Goal: Book appointment/travel/reservation

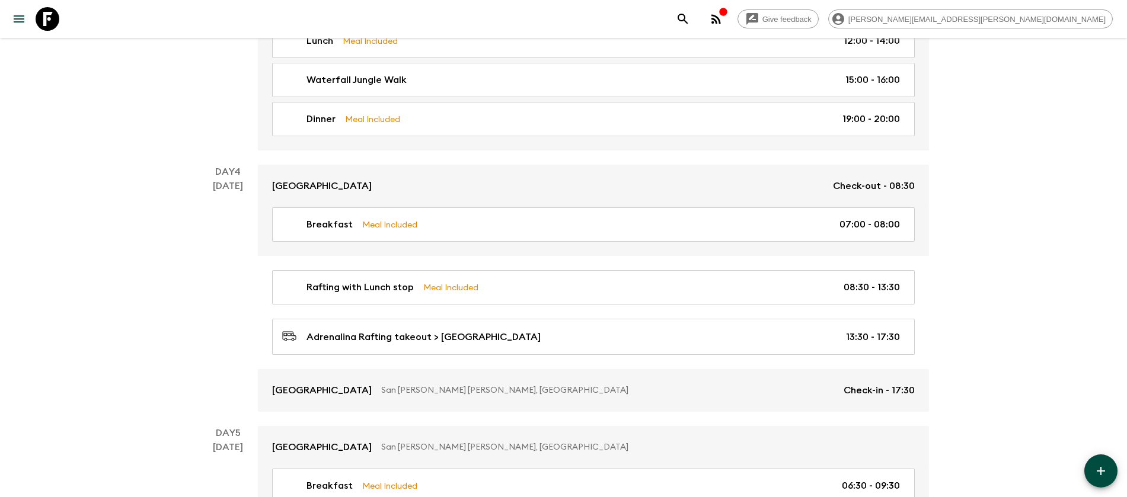
scroll to position [741, 0]
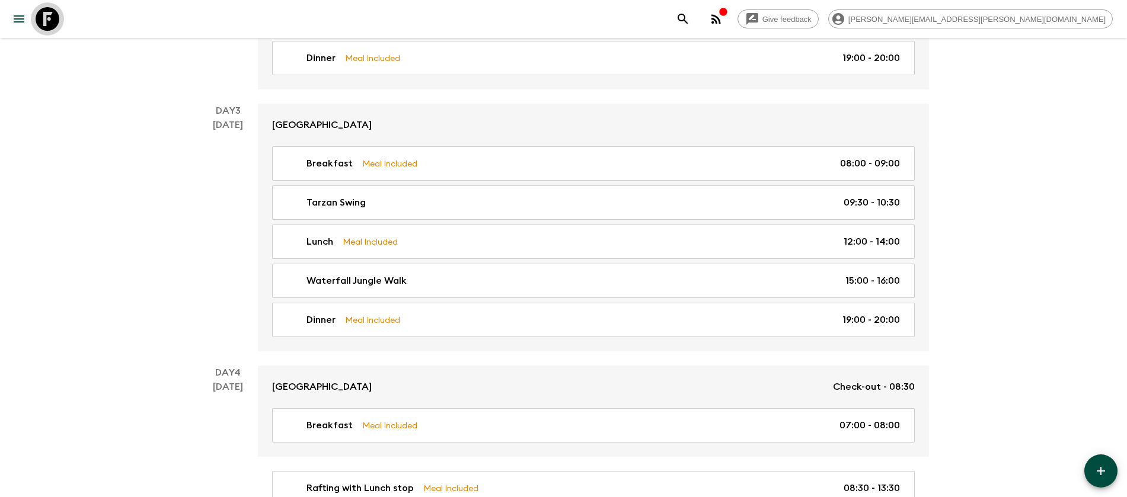
drag, startPoint x: 50, startPoint y: 18, endPoint x: 55, endPoint y: 25, distance: 8.5
click at [50, 18] on icon at bounding box center [48, 19] width 24 height 24
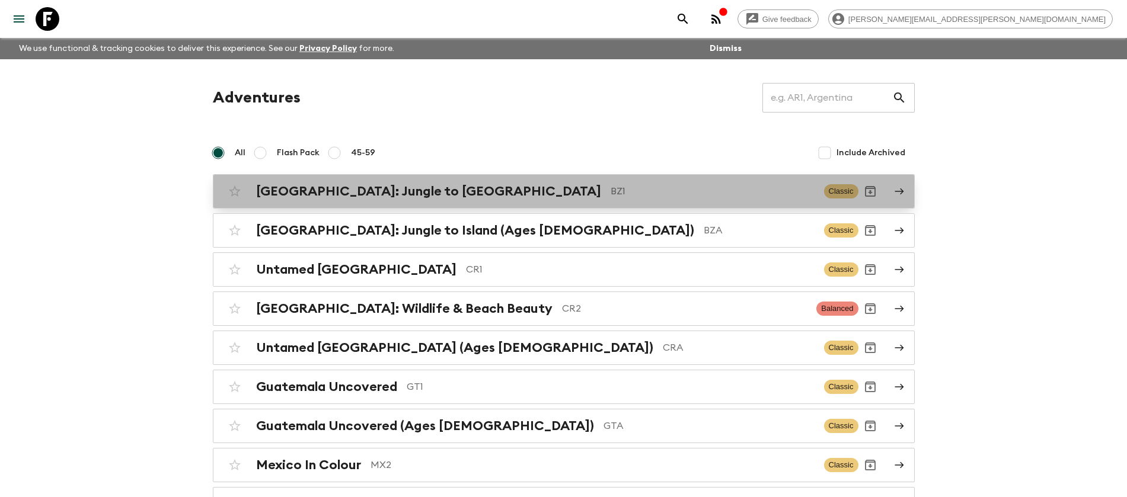
click at [301, 193] on h2 "[GEOGRAPHIC_DATA]: Jungle to [GEOGRAPHIC_DATA]" at bounding box center [428, 191] width 345 height 15
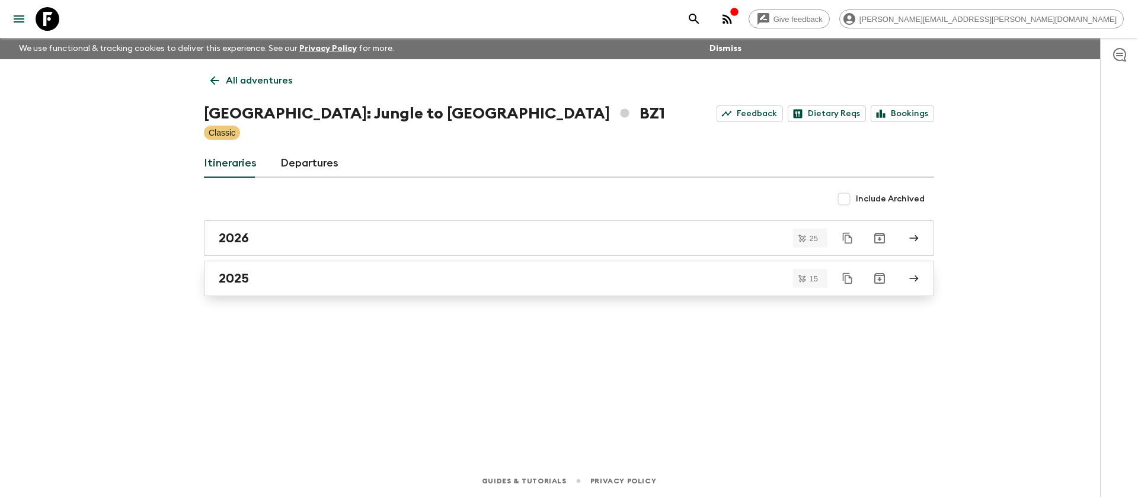
click at [241, 283] on h2 "2025" at bounding box center [234, 278] width 30 height 15
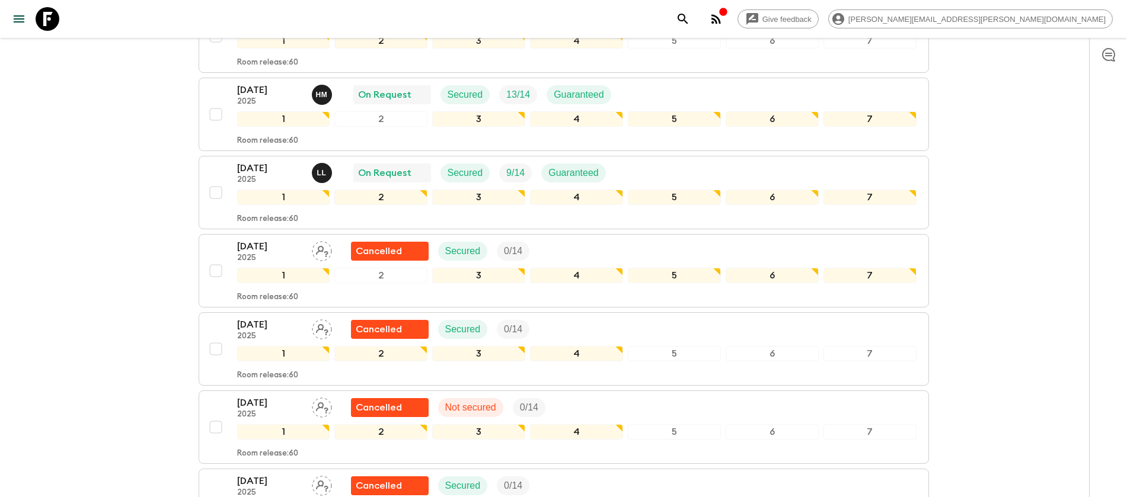
scroll to position [519, 0]
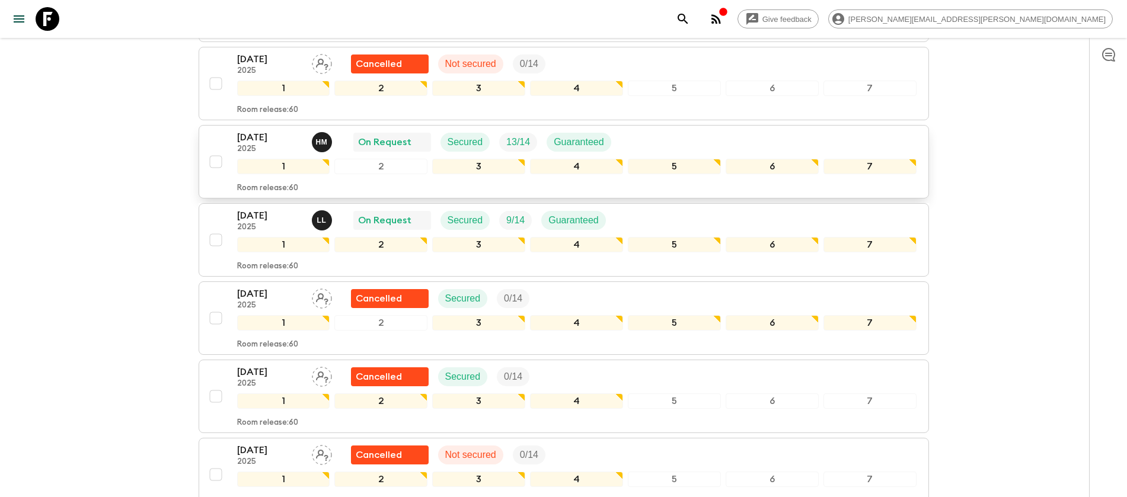
click at [261, 133] on p "[DATE]" at bounding box center [269, 137] width 65 height 14
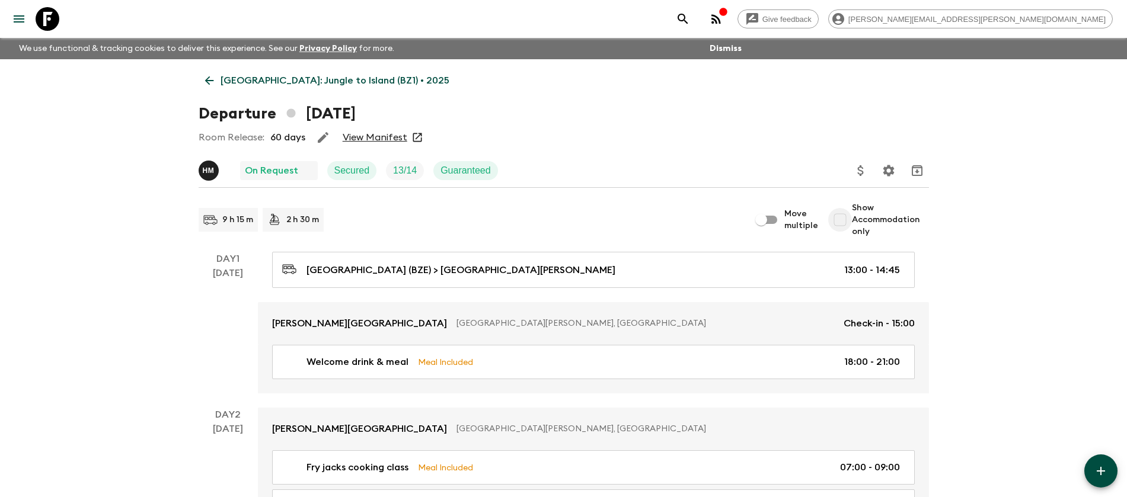
click at [846, 217] on input "Show Accommodation only" at bounding box center [840, 220] width 24 height 24
checkbox input "true"
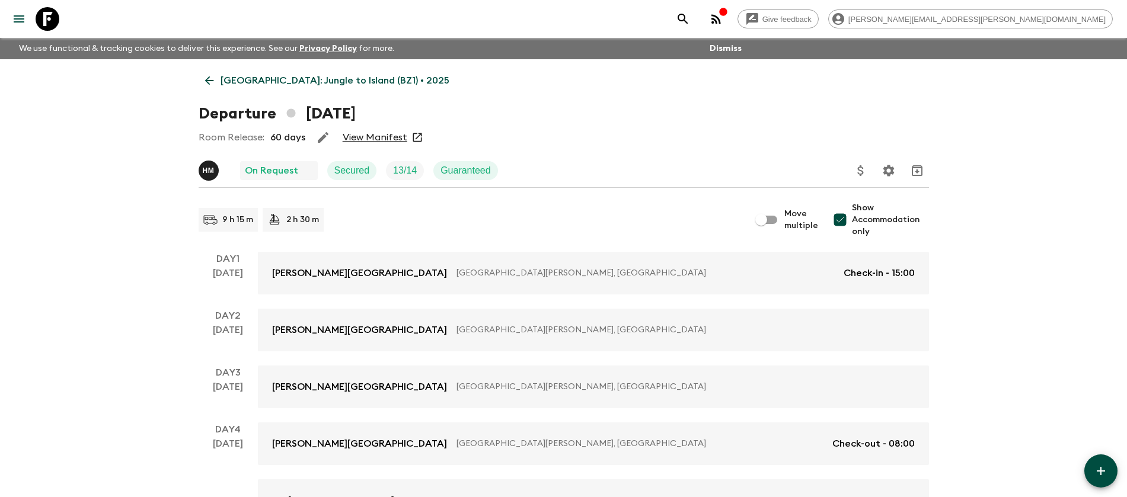
click at [207, 74] on icon at bounding box center [209, 80] width 13 height 13
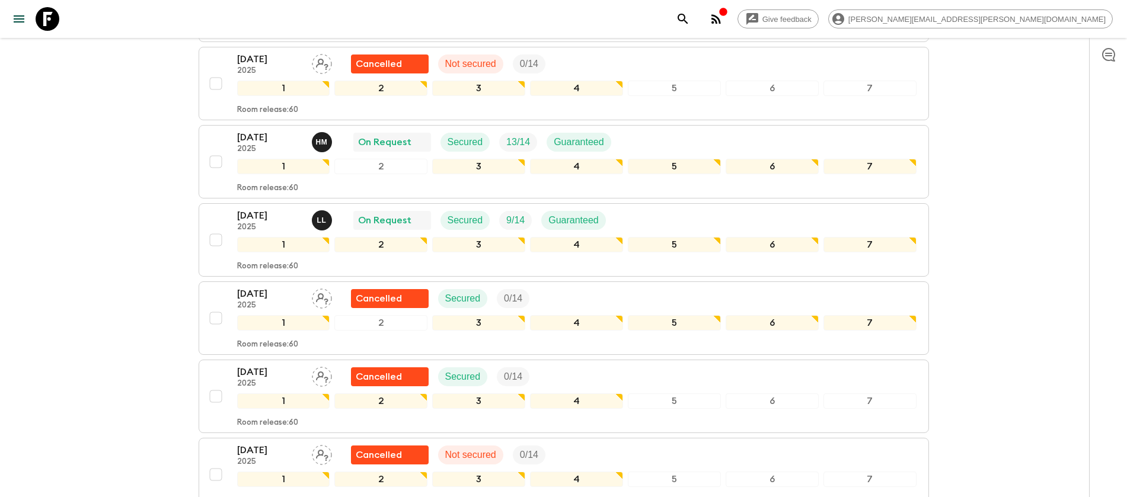
scroll to position [445, 0]
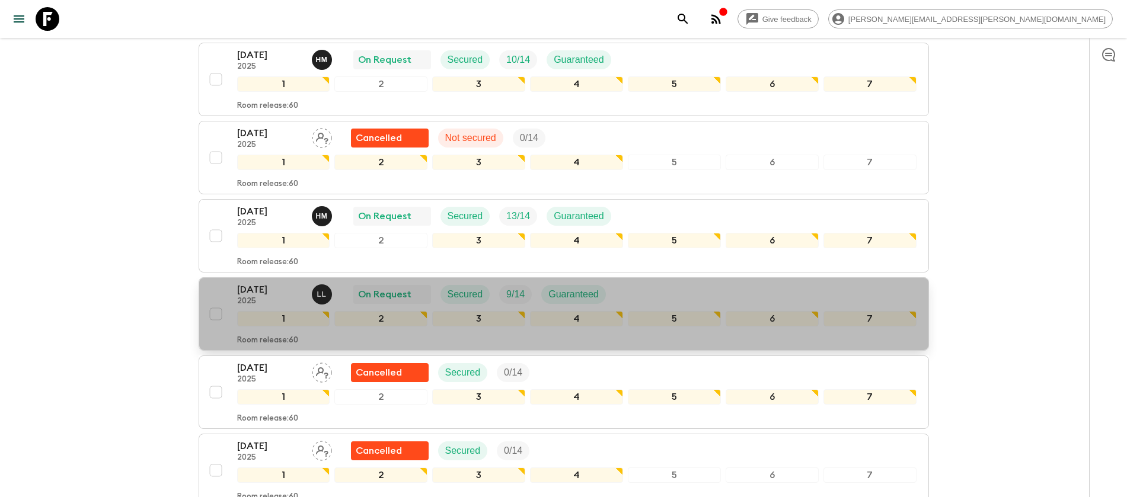
click at [265, 290] on p "[DATE]" at bounding box center [269, 290] width 65 height 14
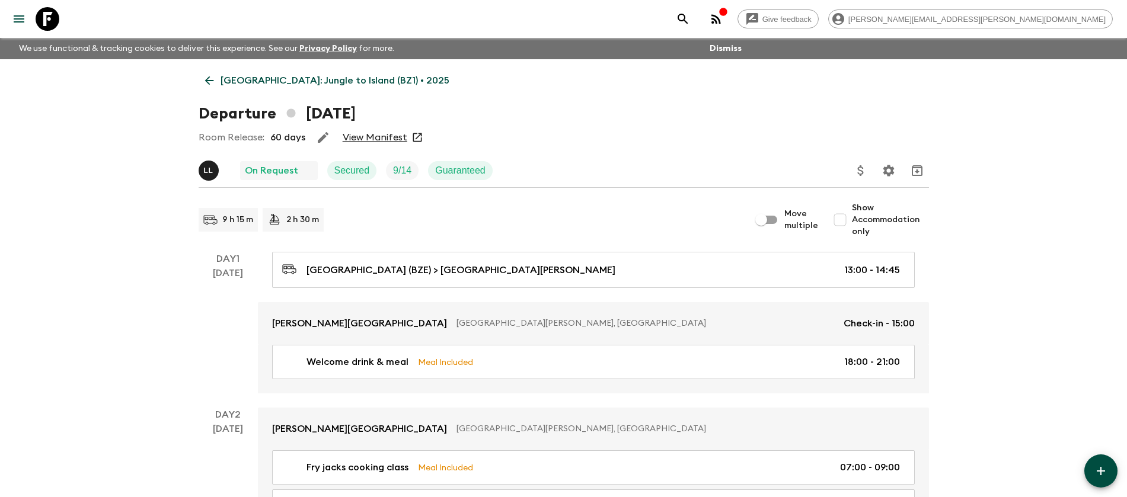
click at [841, 219] on input "Show Accommodation only" at bounding box center [840, 220] width 24 height 24
checkbox input "true"
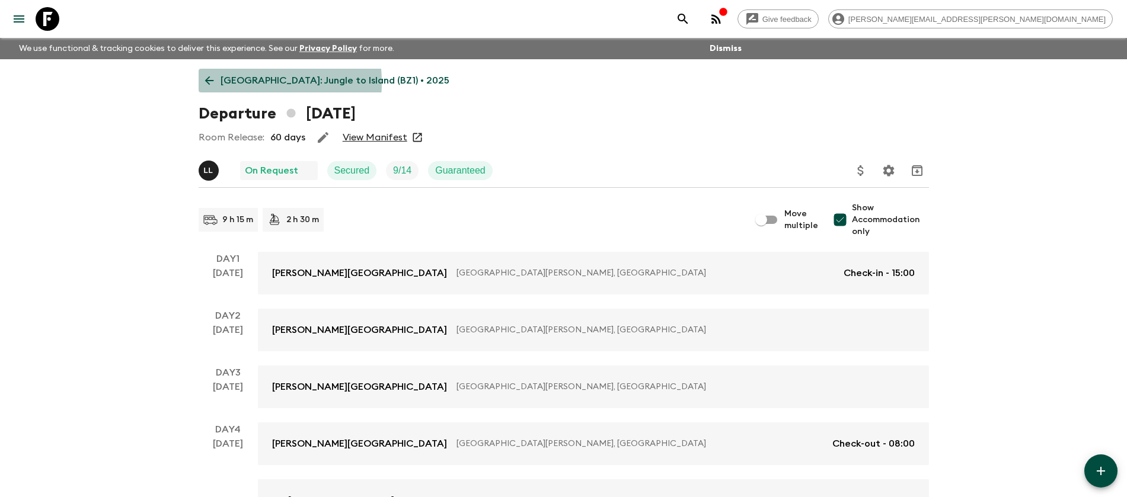
click at [219, 82] on link "[GEOGRAPHIC_DATA]: Jungle to Island (BZ1) • 2025" at bounding box center [327, 81] width 257 height 24
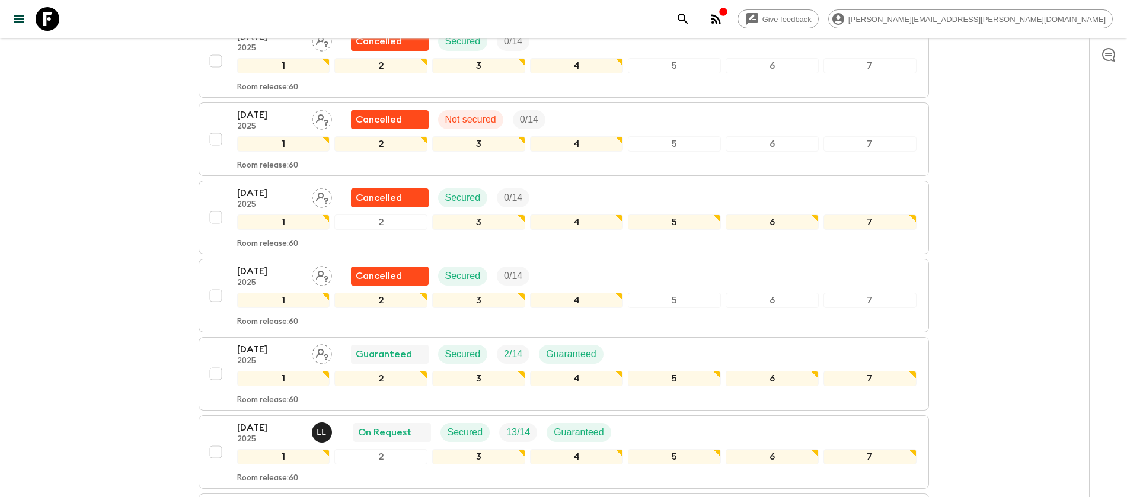
scroll to position [958, 0]
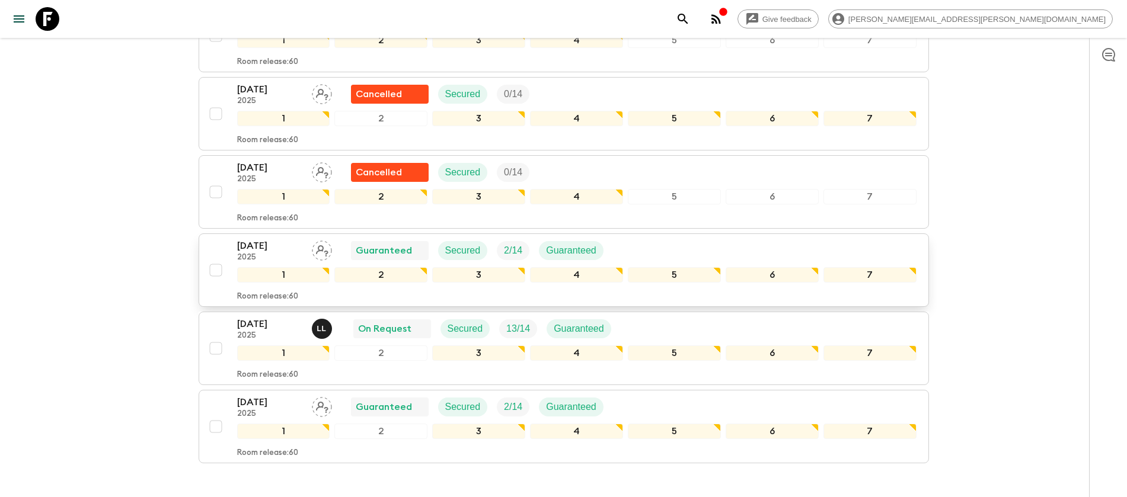
click at [252, 248] on p "[DATE]" at bounding box center [269, 246] width 65 height 14
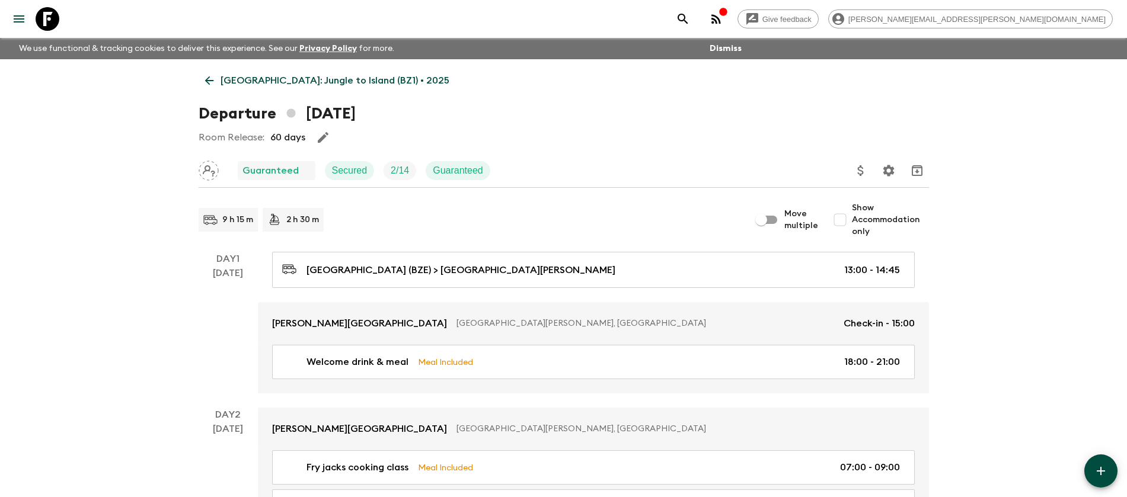
click at [845, 220] on input "Show Accommodation only" at bounding box center [840, 220] width 24 height 24
checkbox input "true"
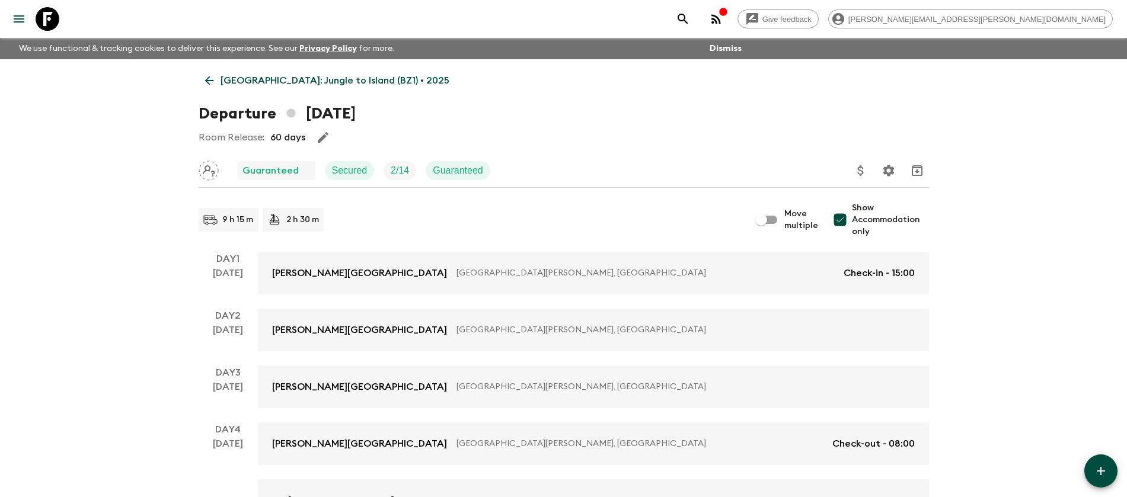
click at [212, 81] on icon at bounding box center [209, 80] width 13 height 13
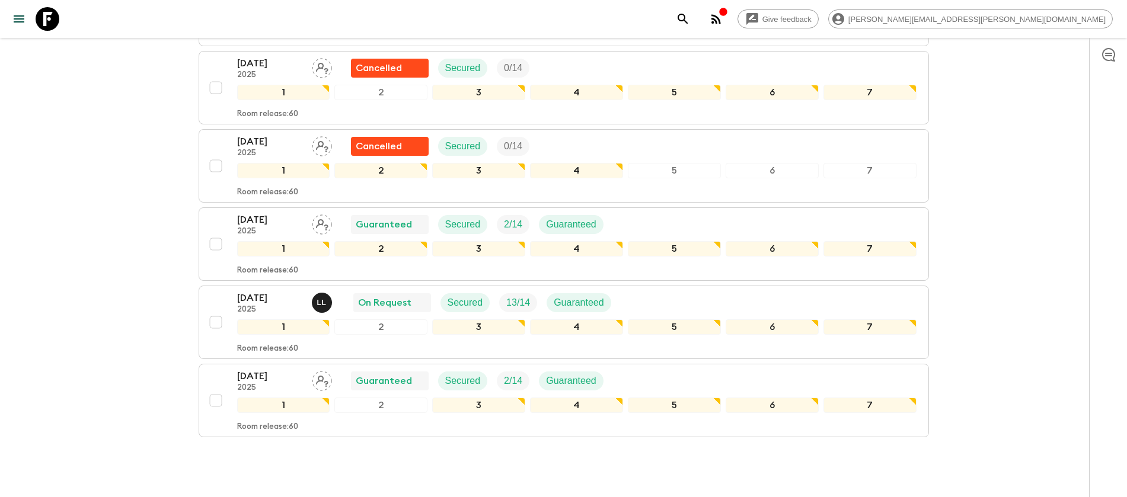
scroll to position [1032, 0]
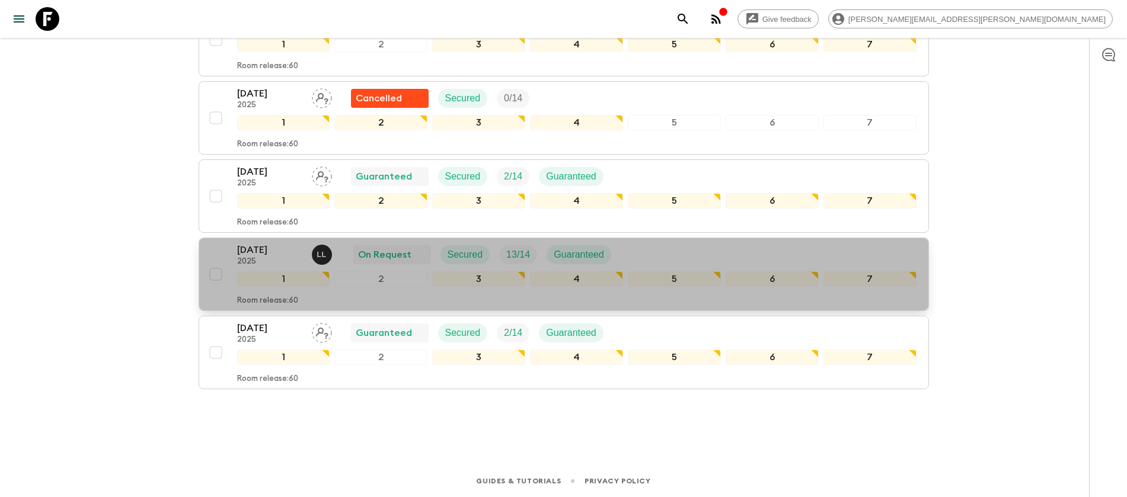
click at [248, 248] on p "[DATE]" at bounding box center [269, 250] width 65 height 14
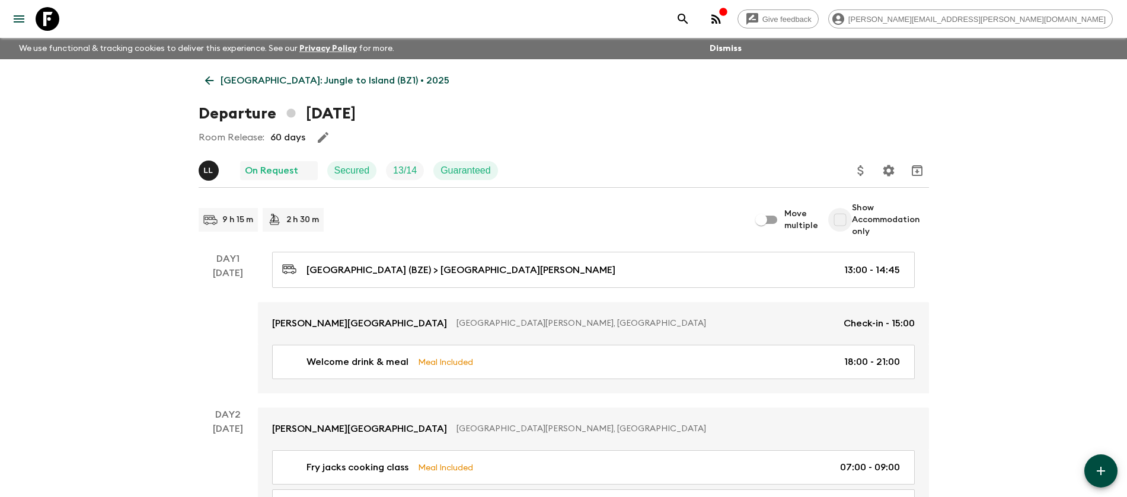
click at [841, 220] on input "Show Accommodation only" at bounding box center [840, 220] width 24 height 24
checkbox input "true"
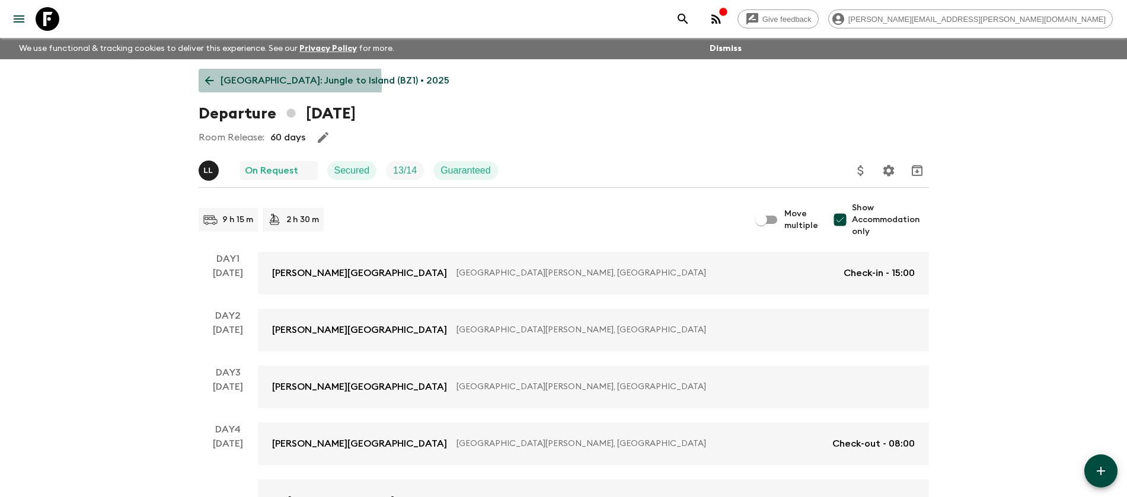
click at [209, 85] on icon at bounding box center [209, 80] width 13 height 13
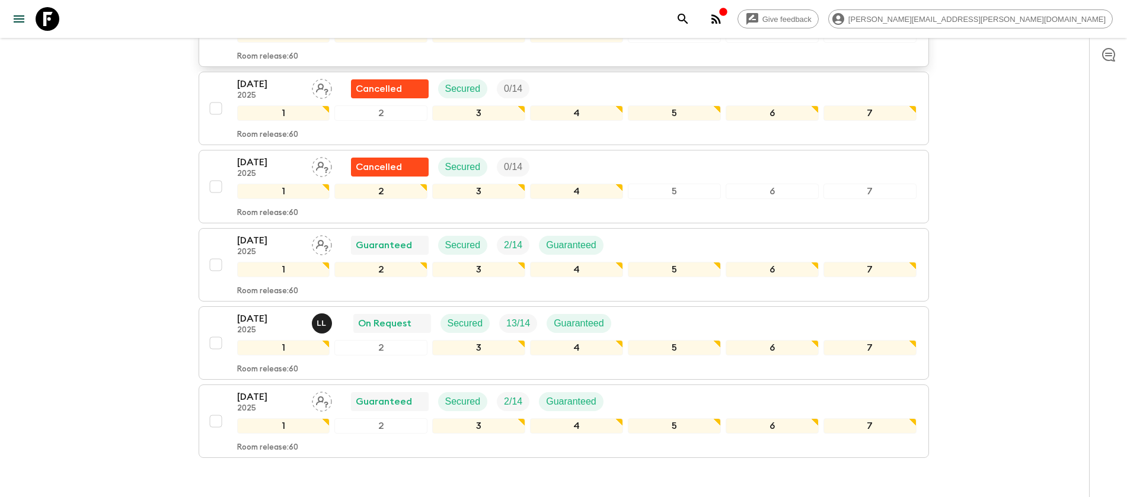
scroll to position [1032, 0]
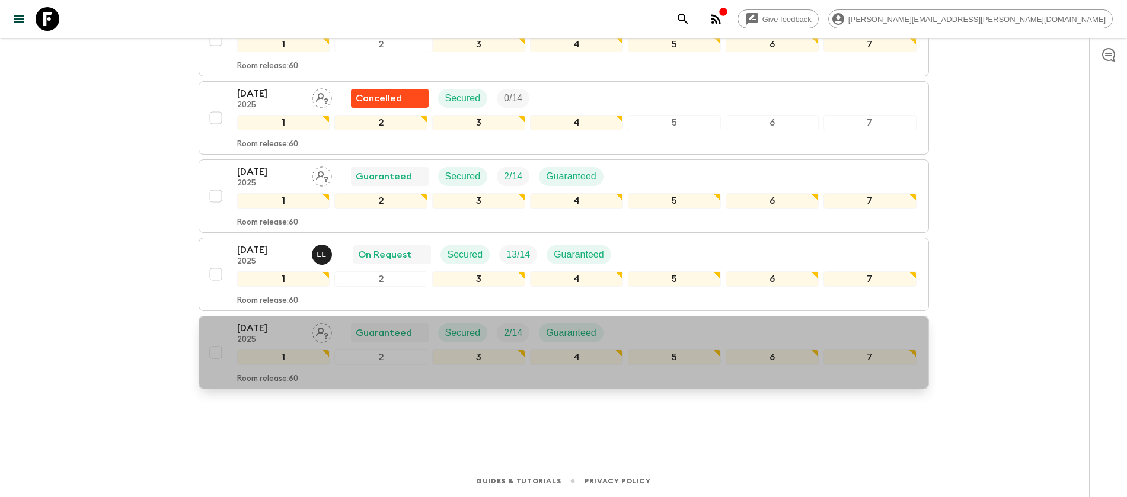
click at [254, 324] on p "[DATE]" at bounding box center [269, 328] width 65 height 14
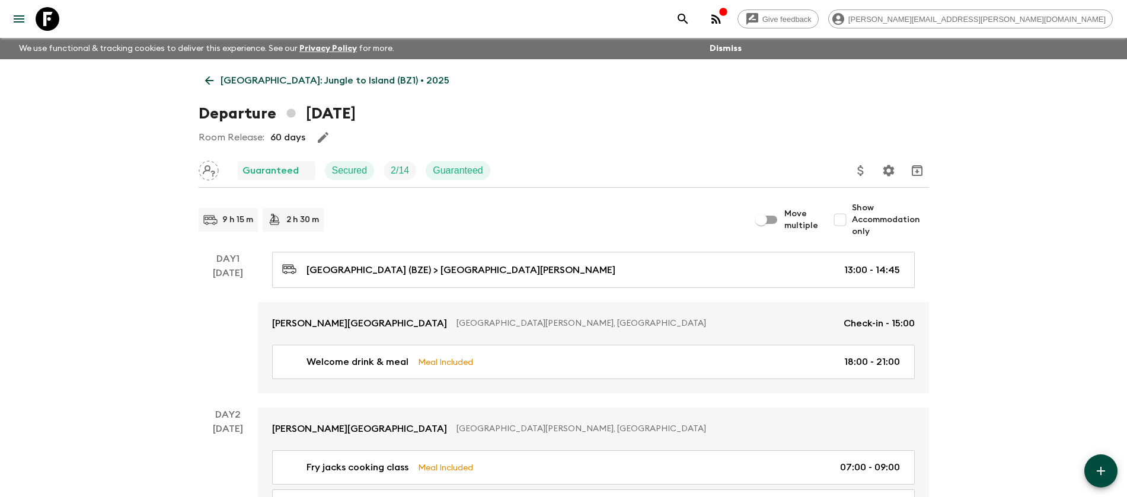
click at [856, 218] on span "Show Accommodation only" at bounding box center [890, 220] width 77 height 36
click at [852, 218] on input "Show Accommodation only" at bounding box center [840, 220] width 24 height 24
checkbox input "true"
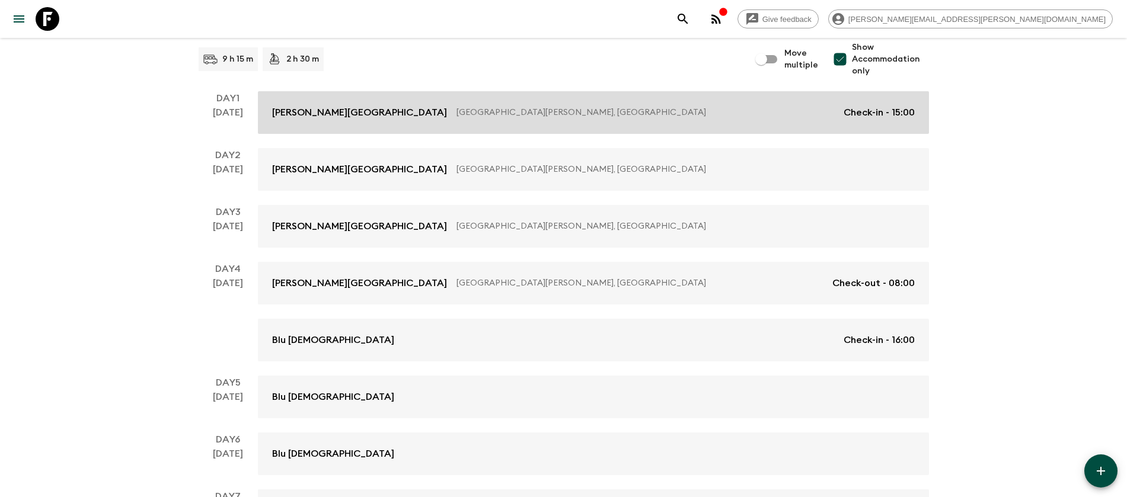
scroll to position [222, 0]
